Goal: Transaction & Acquisition: Purchase product/service

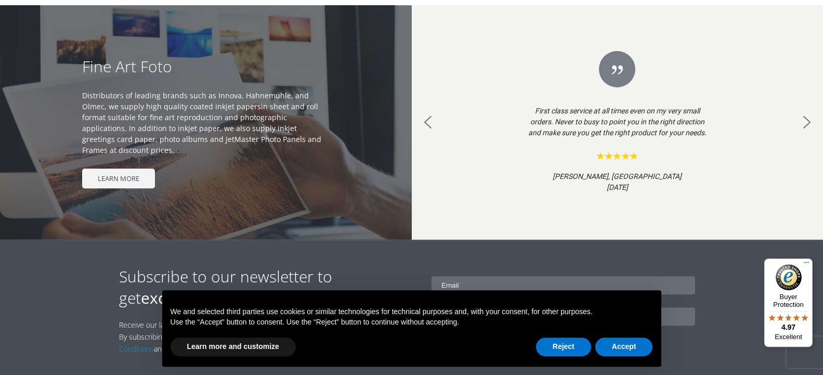
scroll to position [942, 0]
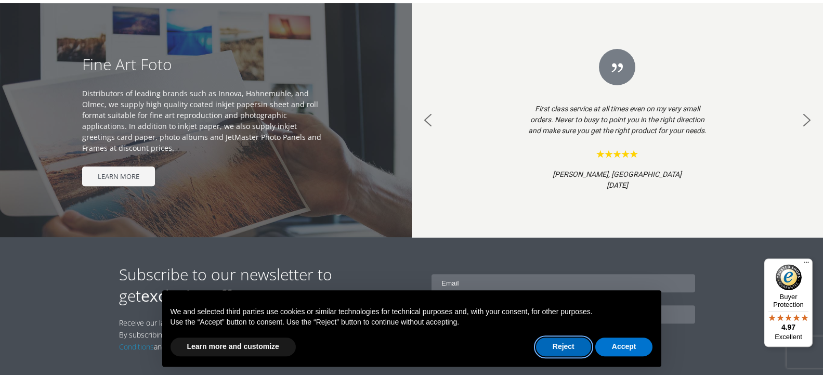
click at [558, 347] on button "Reject" at bounding box center [563, 346] width 55 height 19
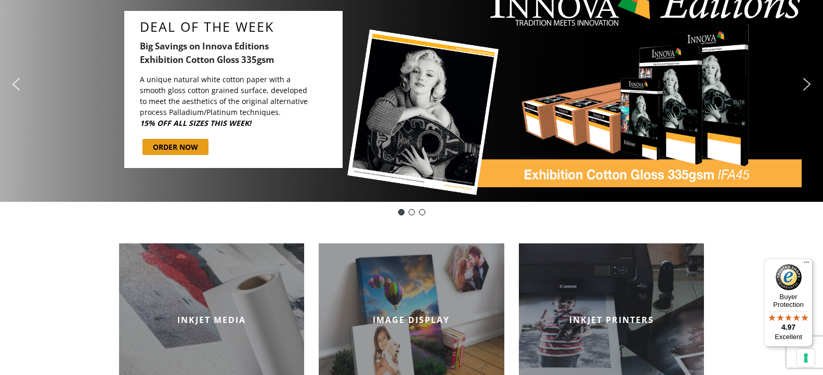
scroll to position [0, 0]
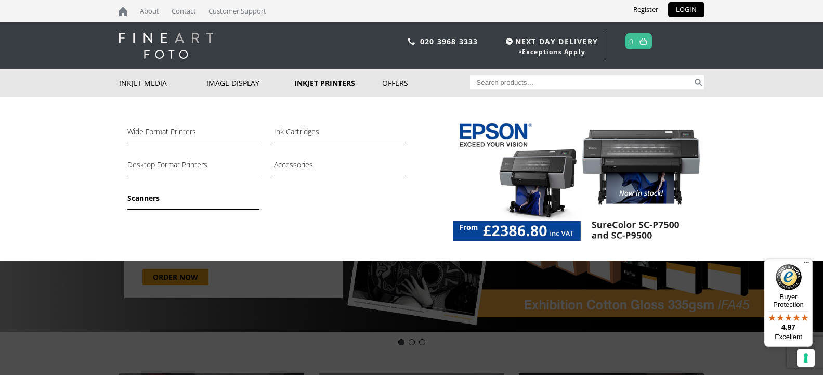
click at [138, 199] on link "Scanners" at bounding box center [193, 201] width 132 height 18
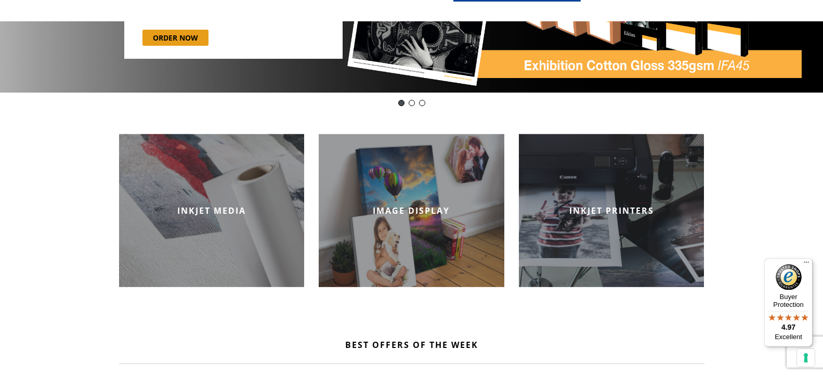
scroll to position [265, 0]
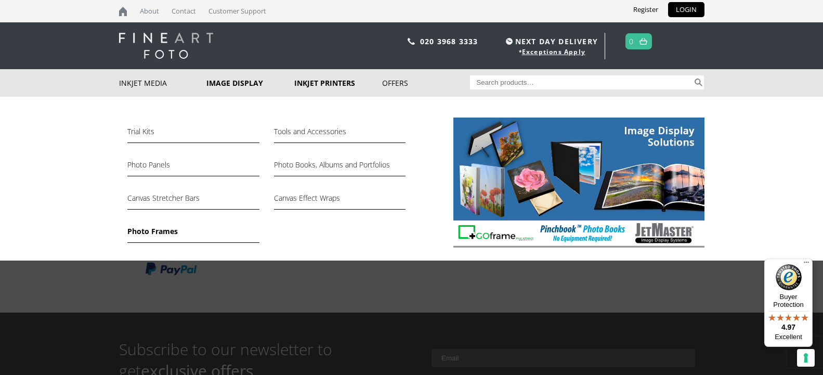
click at [135, 231] on link "Photo Frames" at bounding box center [193, 234] width 132 height 18
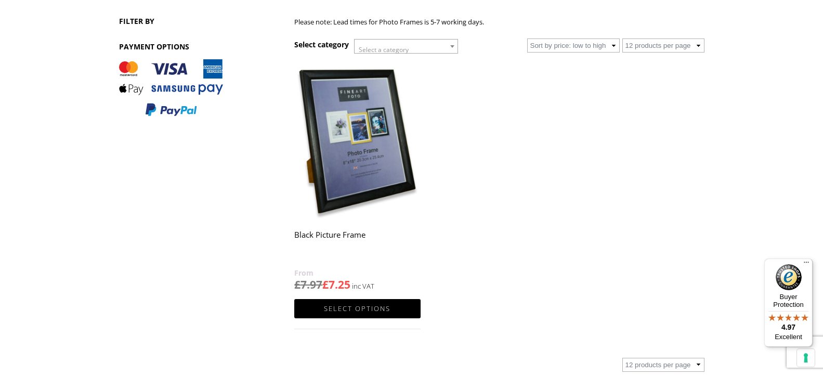
scroll to position [133, 0]
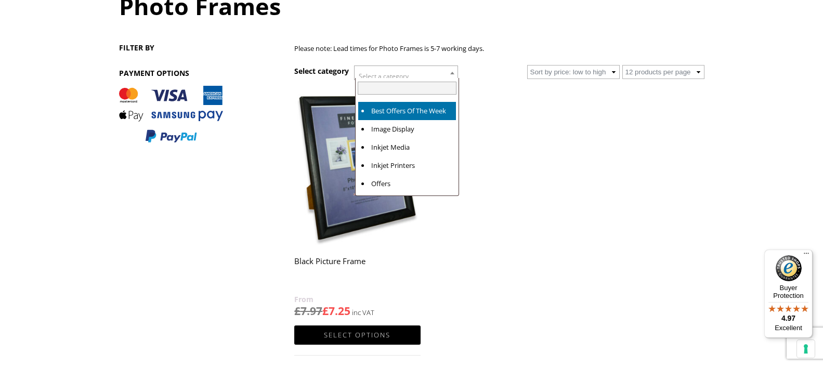
click at [453, 73] on b at bounding box center [452, 73] width 4 height 3
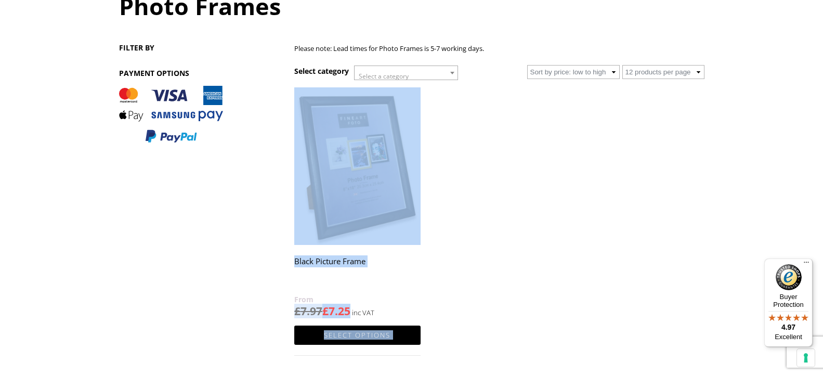
click at [548, 134] on ul "ON SALE Black Picture Frame £ 7.97 £ 7.25 Select options This product has multi…" at bounding box center [499, 231] width 410 height 289
click at [565, 184] on ul "ON SALE Black Picture Frame £ 7.97 £ 7.25 Select options This product has multi…" at bounding box center [499, 231] width 410 height 289
